Goal: Task Accomplishment & Management: Use online tool/utility

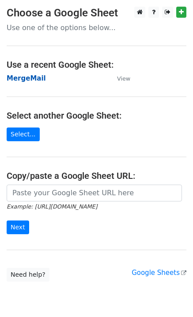
click at [34, 80] on strong "MergeMail" at bounding box center [26, 78] width 39 height 8
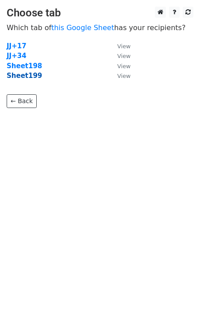
click at [29, 78] on strong "Sheet199" at bounding box center [24, 76] width 35 height 8
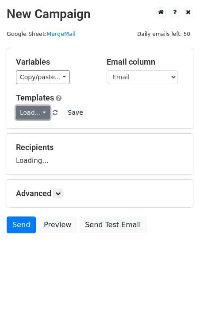
click at [33, 116] on link "Load..." at bounding box center [33, 113] width 34 height 14
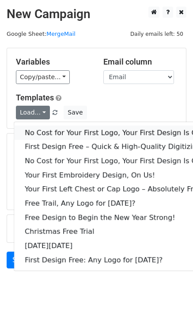
click at [50, 133] on link "No Cost for Your First Logo, Your First Design Is On Us!" at bounding box center [120, 133] width 212 height 14
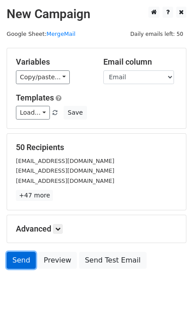
click at [22, 264] on link "Send" at bounding box center [21, 260] width 29 height 17
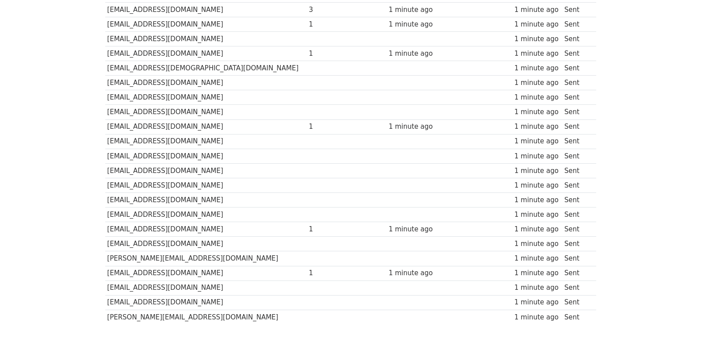
scroll to position [616, 0]
